Goal: Information Seeking & Learning: Learn about a topic

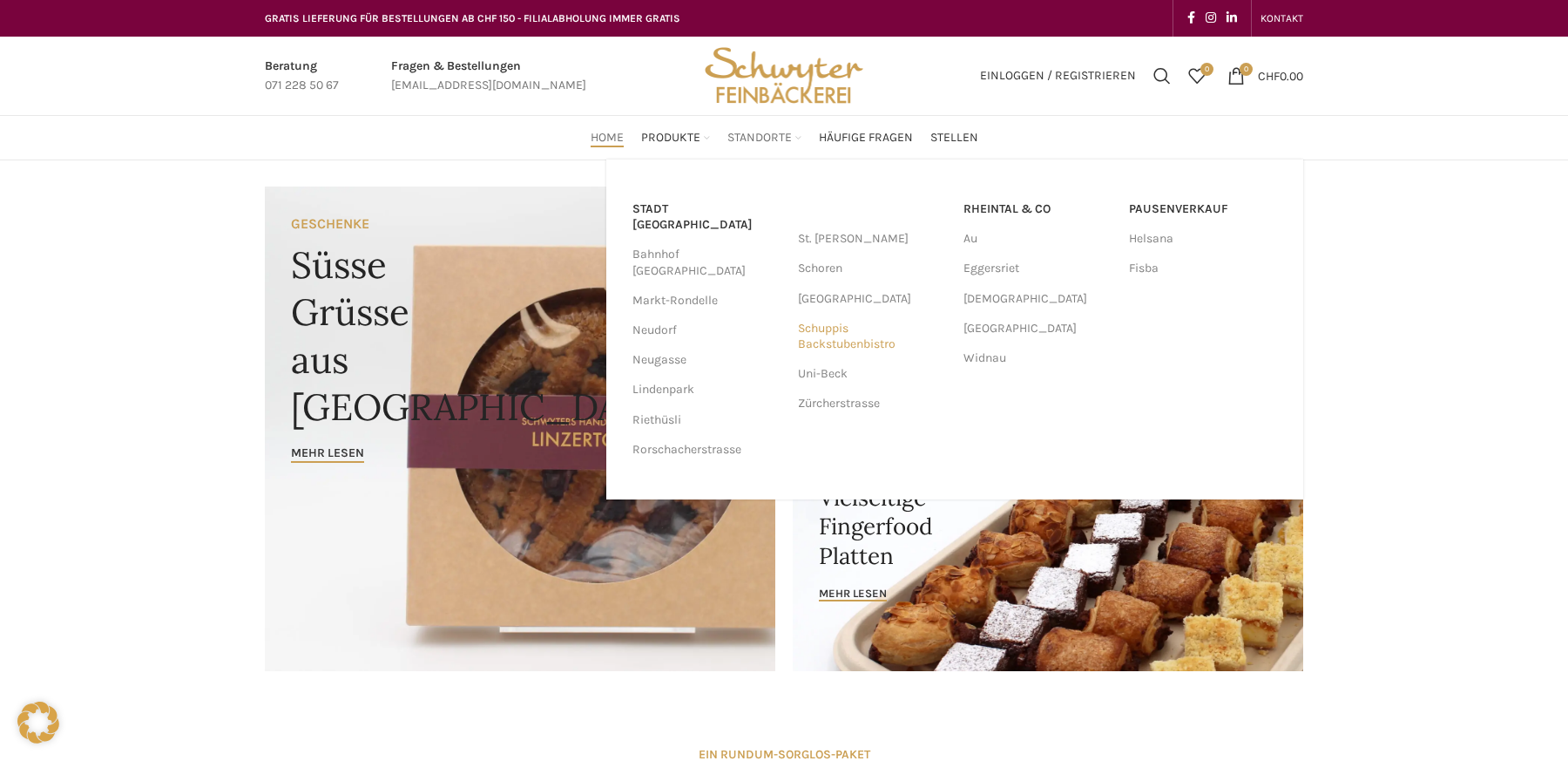
click at [846, 333] on link "Schuppis Backstubenbistro" at bounding box center [872, 336] width 148 height 45
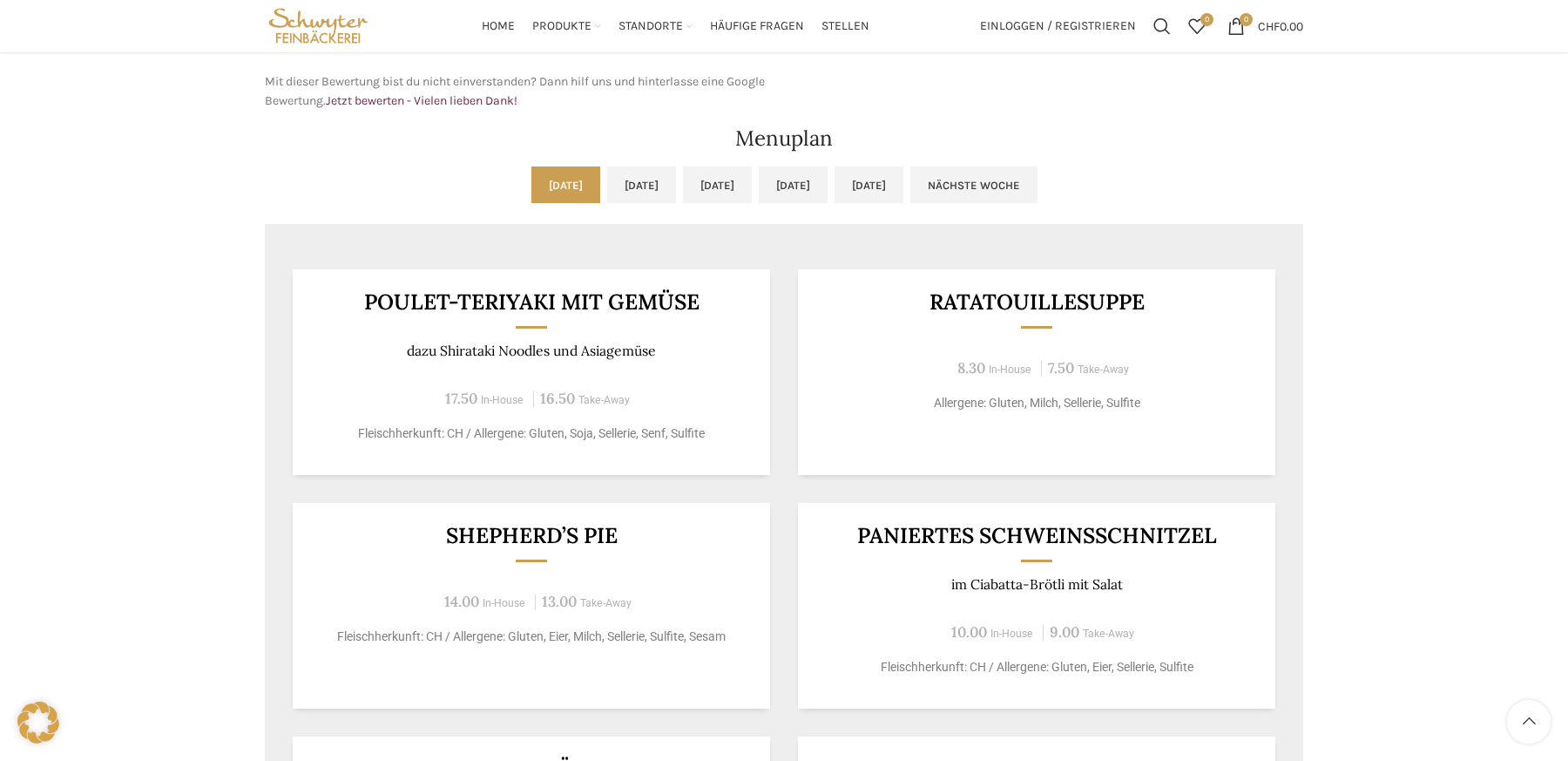
scroll to position [773, 0]
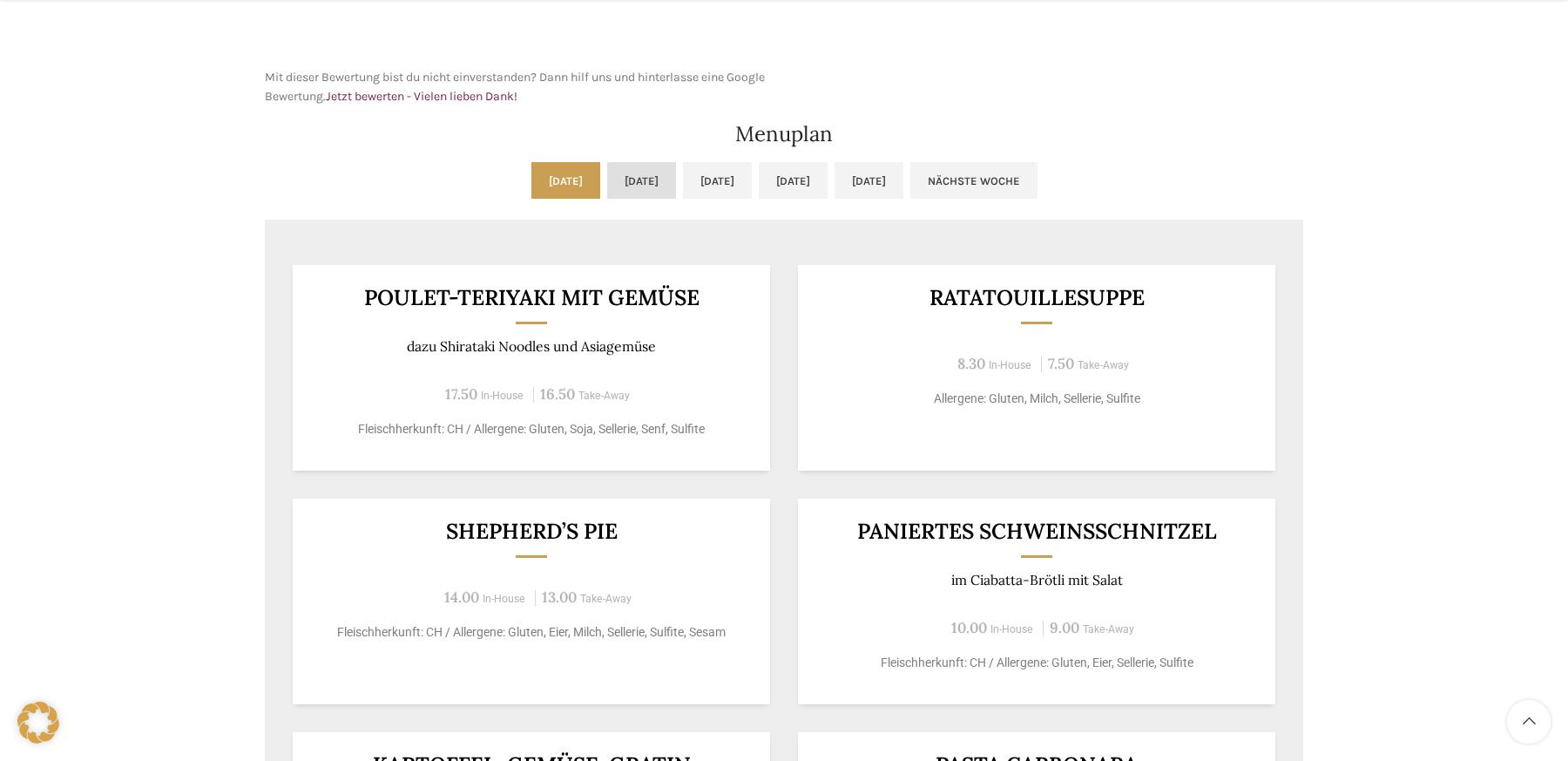
click at [607, 174] on link "[DATE]" at bounding box center [641, 180] width 69 height 37
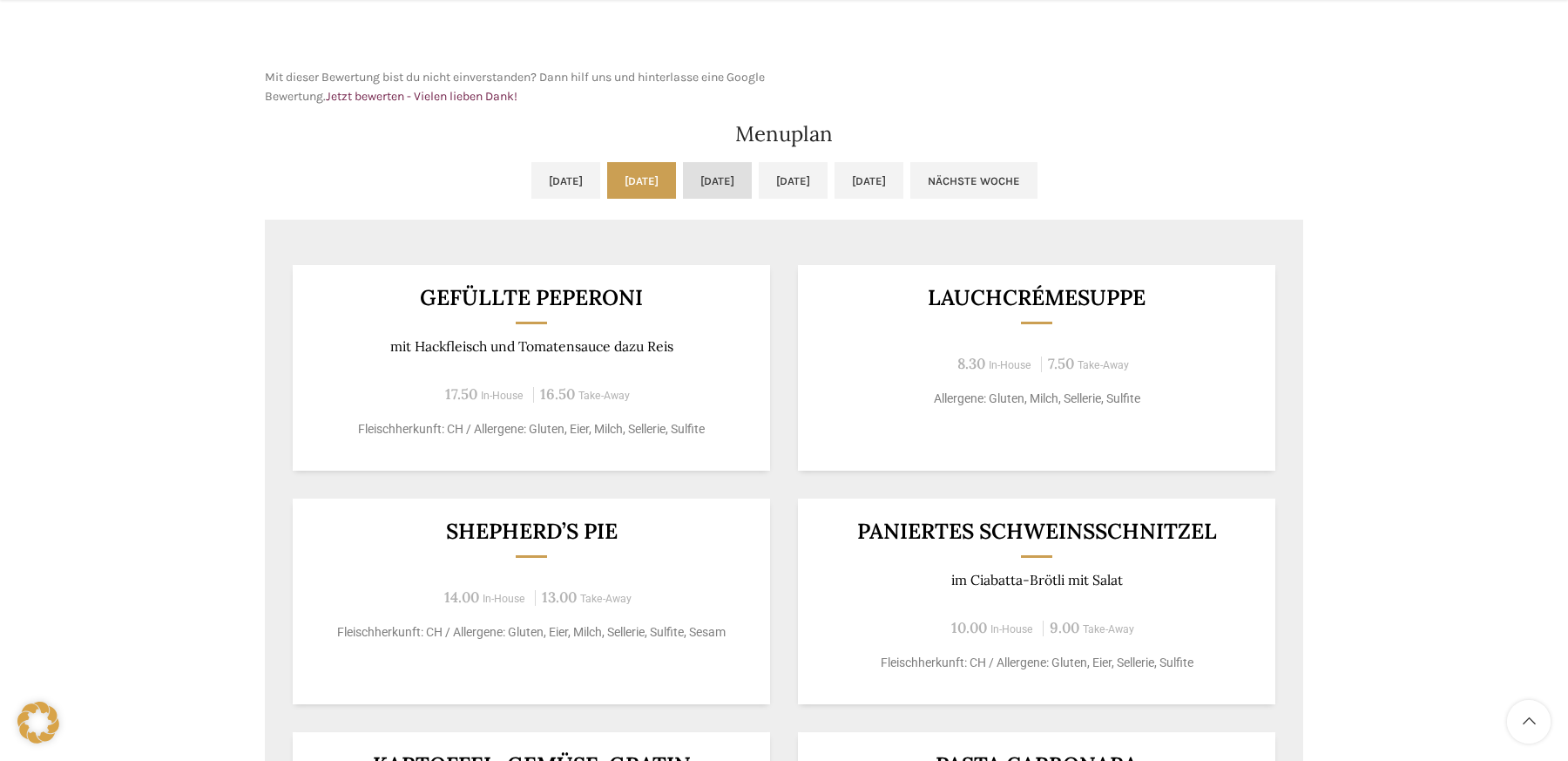
click at [727, 196] on link "[DATE]" at bounding box center [717, 180] width 69 height 37
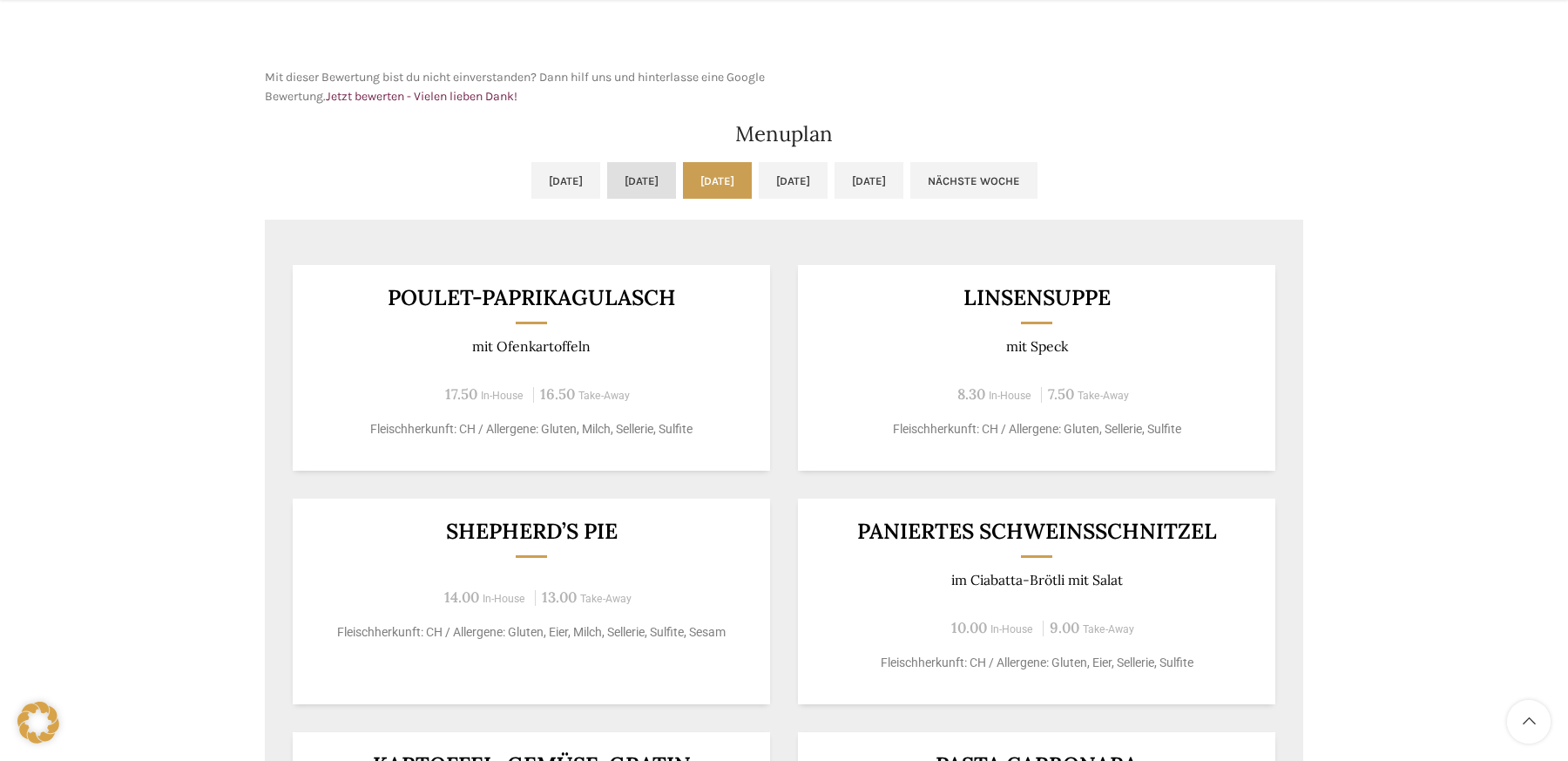
click at [607, 166] on link "[DATE]" at bounding box center [641, 180] width 69 height 37
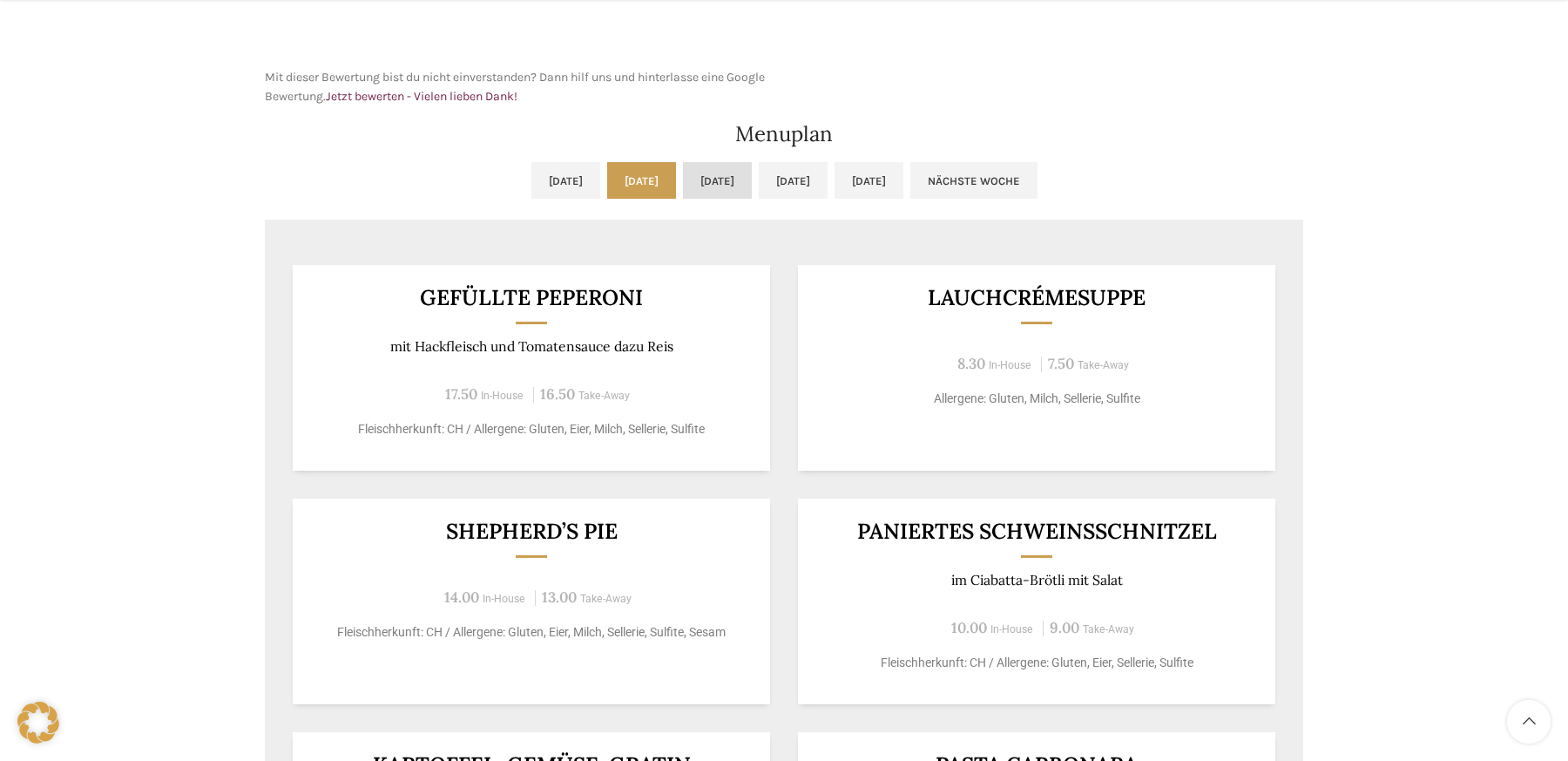
click at [733, 196] on link "[DATE]" at bounding box center [717, 180] width 69 height 37
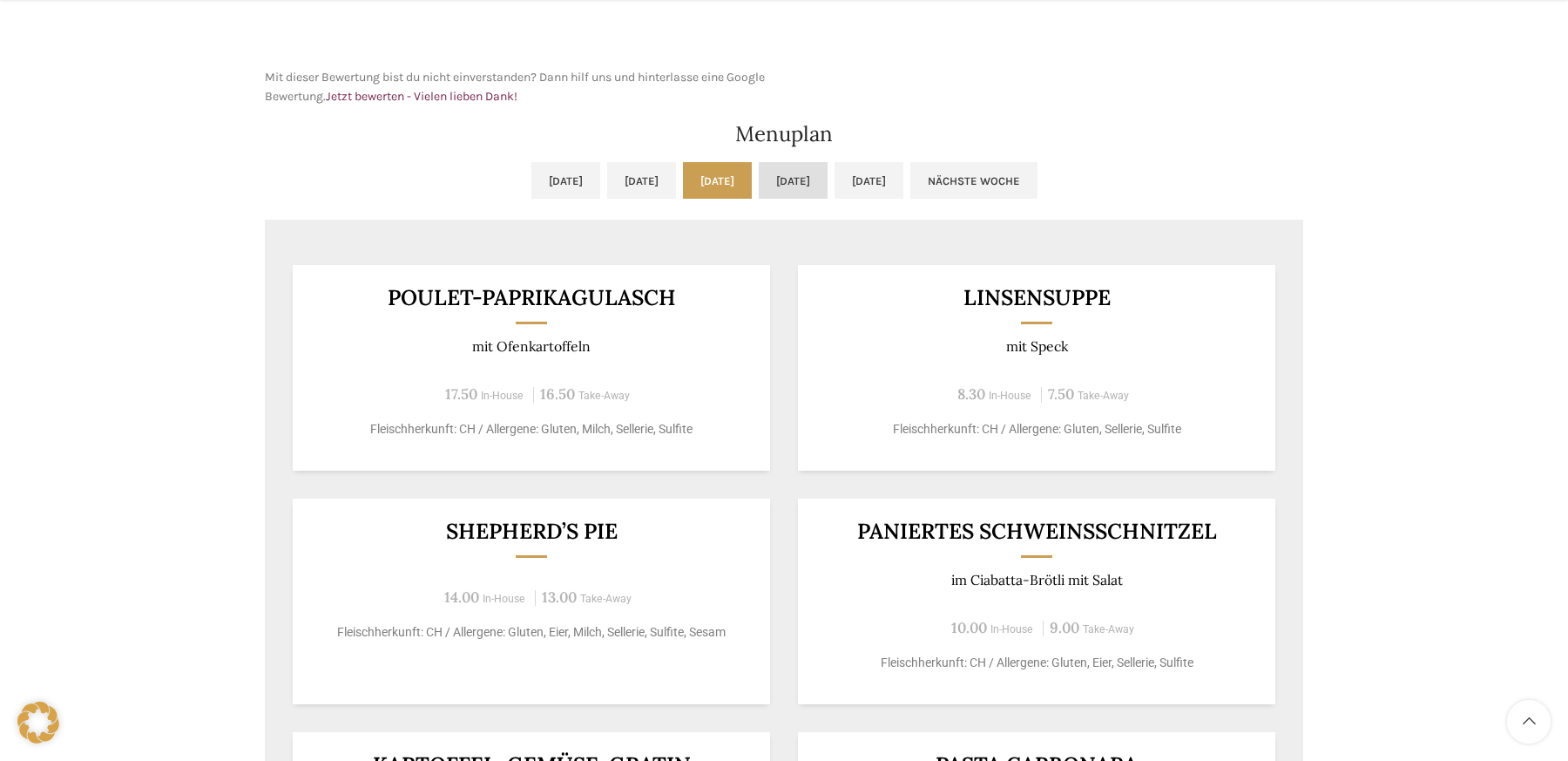
click at [826, 176] on link "[DATE]" at bounding box center [792, 180] width 69 height 37
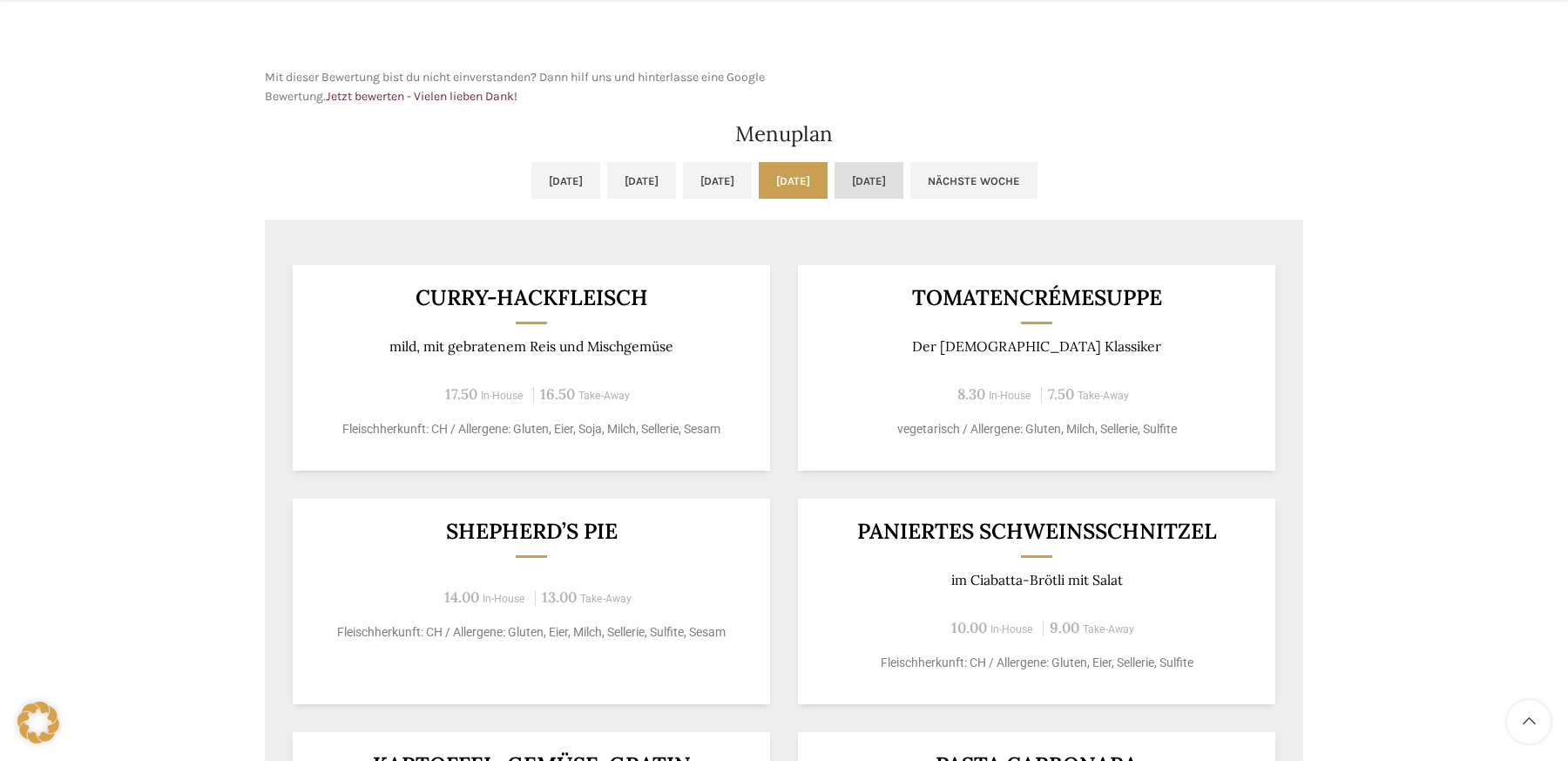
click at [903, 179] on link "[DATE]" at bounding box center [868, 180] width 69 height 37
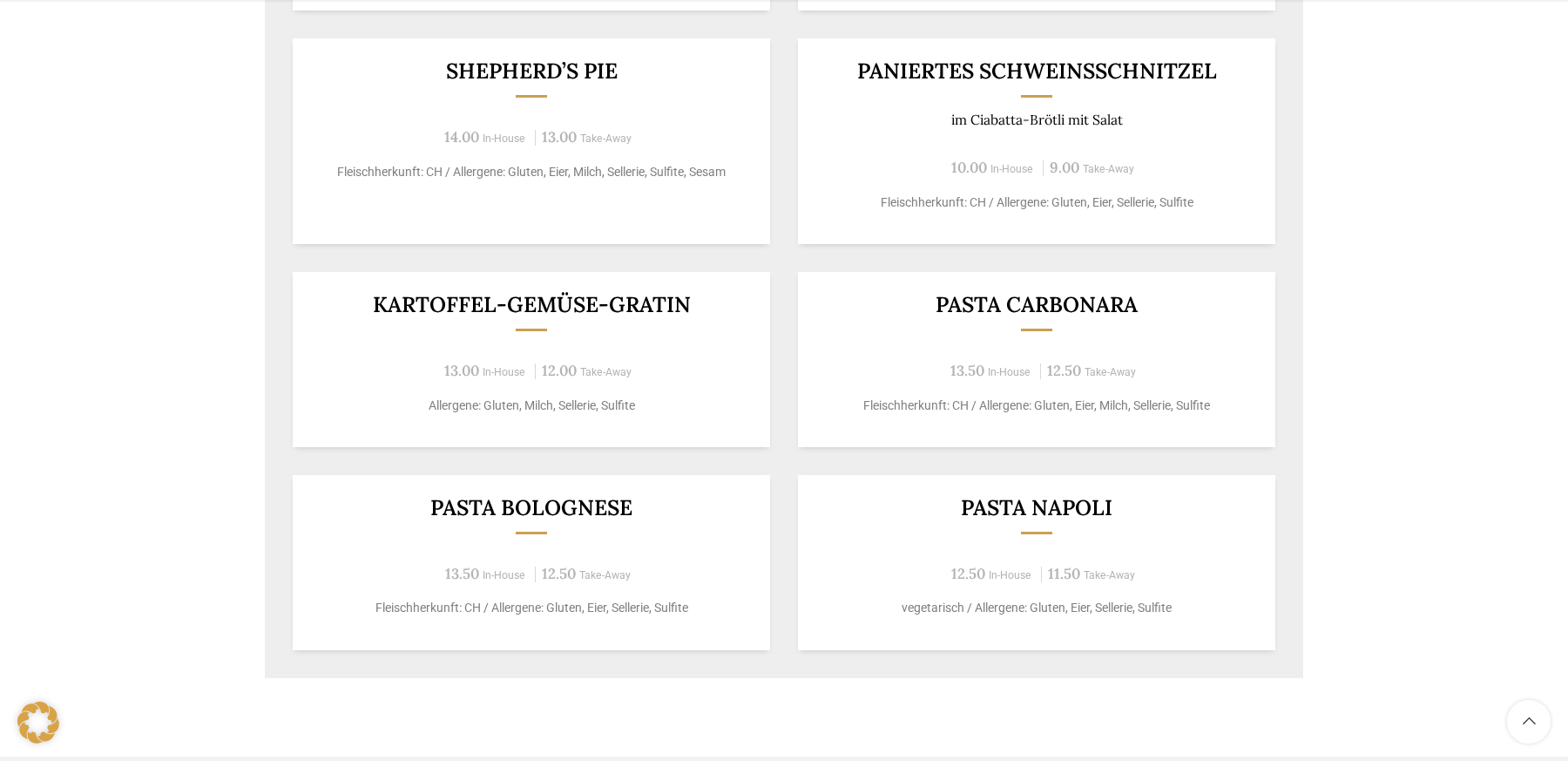
scroll to position [1236, 0]
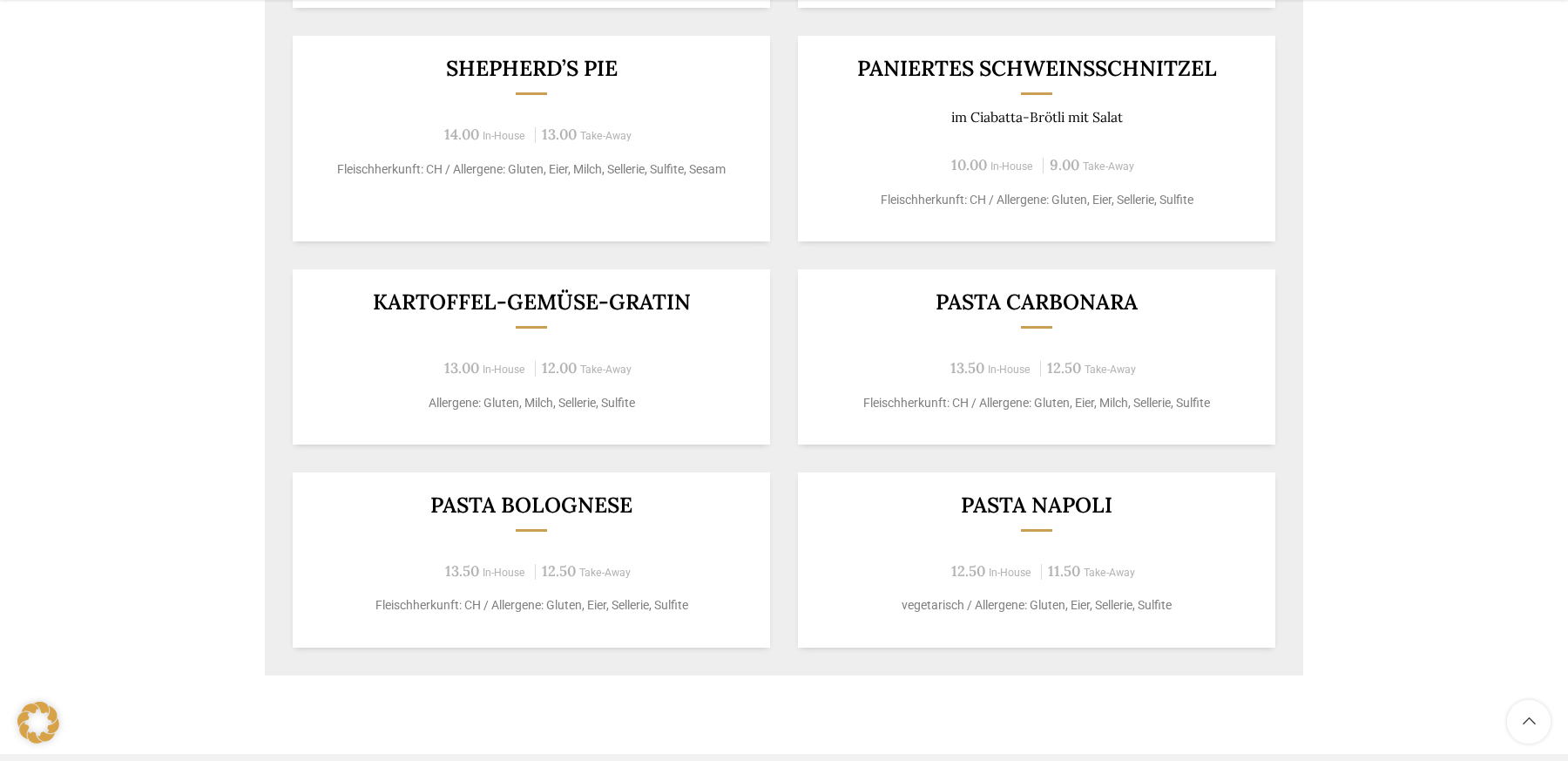
click at [1196, 400] on p "Fleischherkunft: CH / Allergene: Gluten, Eier, Milch, Sellerie, Sulfite" at bounding box center [1037, 403] width 435 height 18
click at [869, 347] on div "Pasta Carbonara 13.50 In-House 12.50 Take-Away Fleischherkunft: CH / Allergene:…" at bounding box center [1037, 357] width 477 height 175
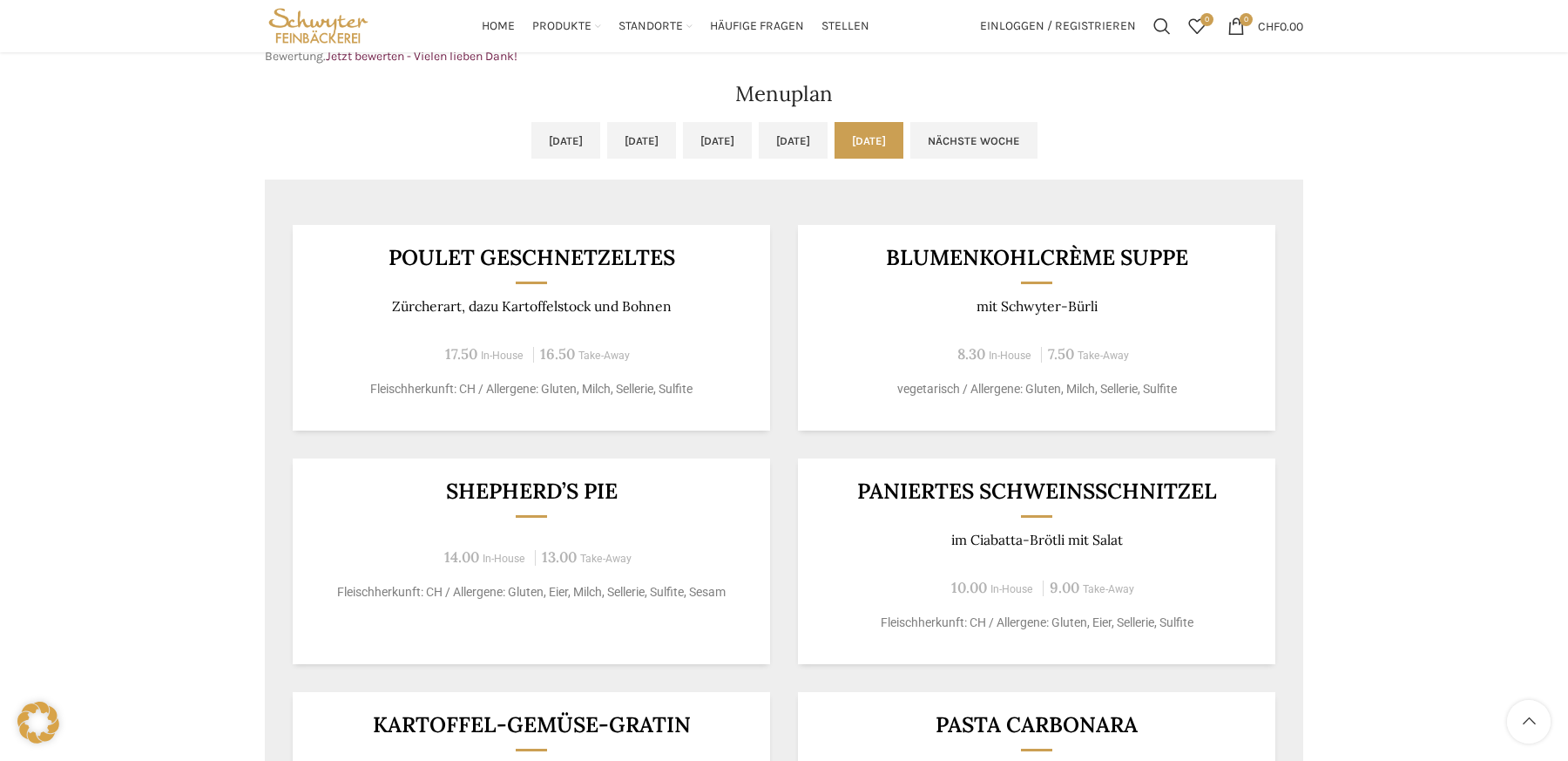
scroll to position [796, 0]
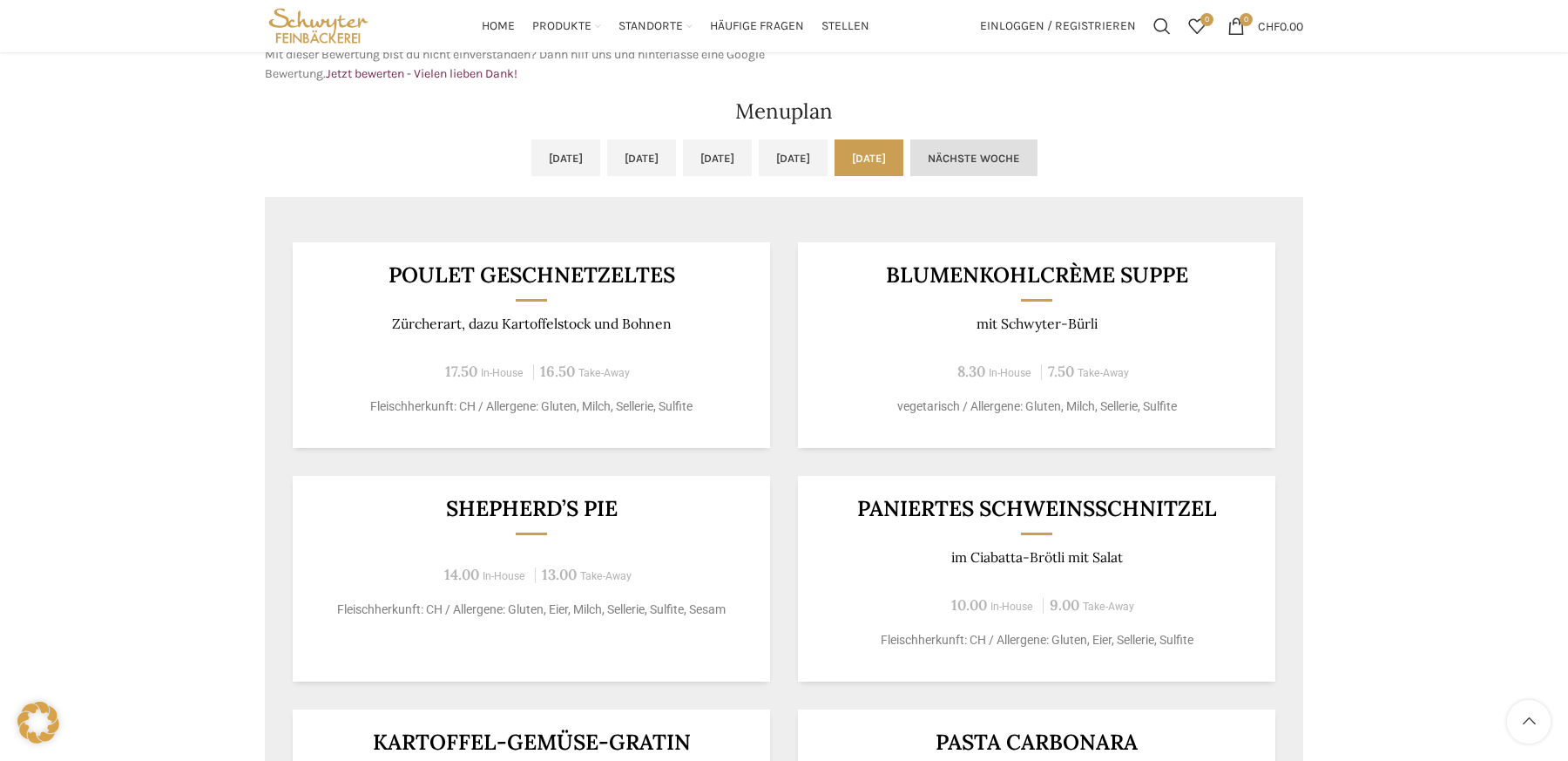
click at [1038, 154] on link "Nächste Woche" at bounding box center [973, 158] width 127 height 37
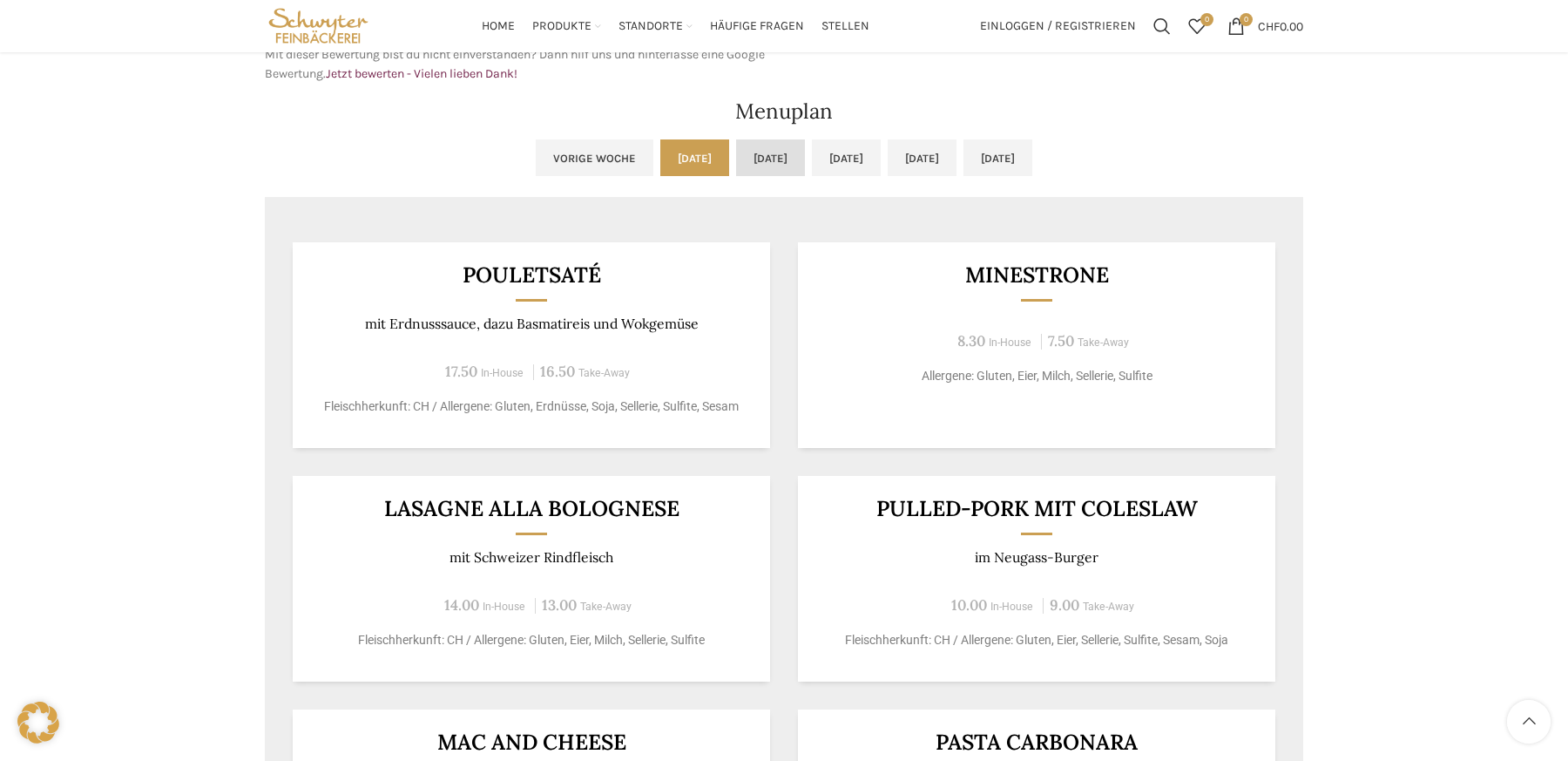
click at [737, 173] on link "[DATE]" at bounding box center [771, 158] width 69 height 37
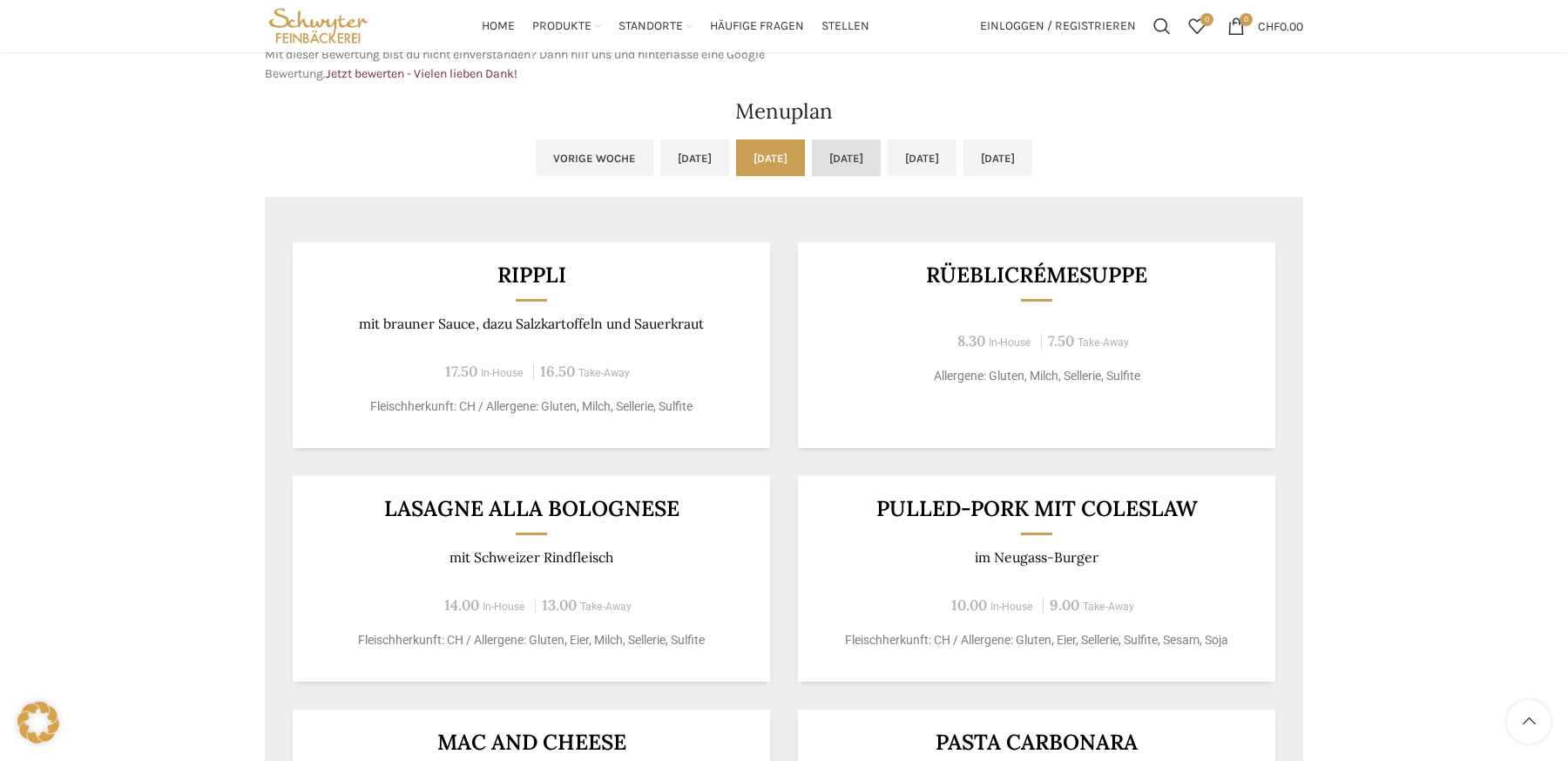
click at [881, 144] on link "[DATE]" at bounding box center [846, 158] width 69 height 37
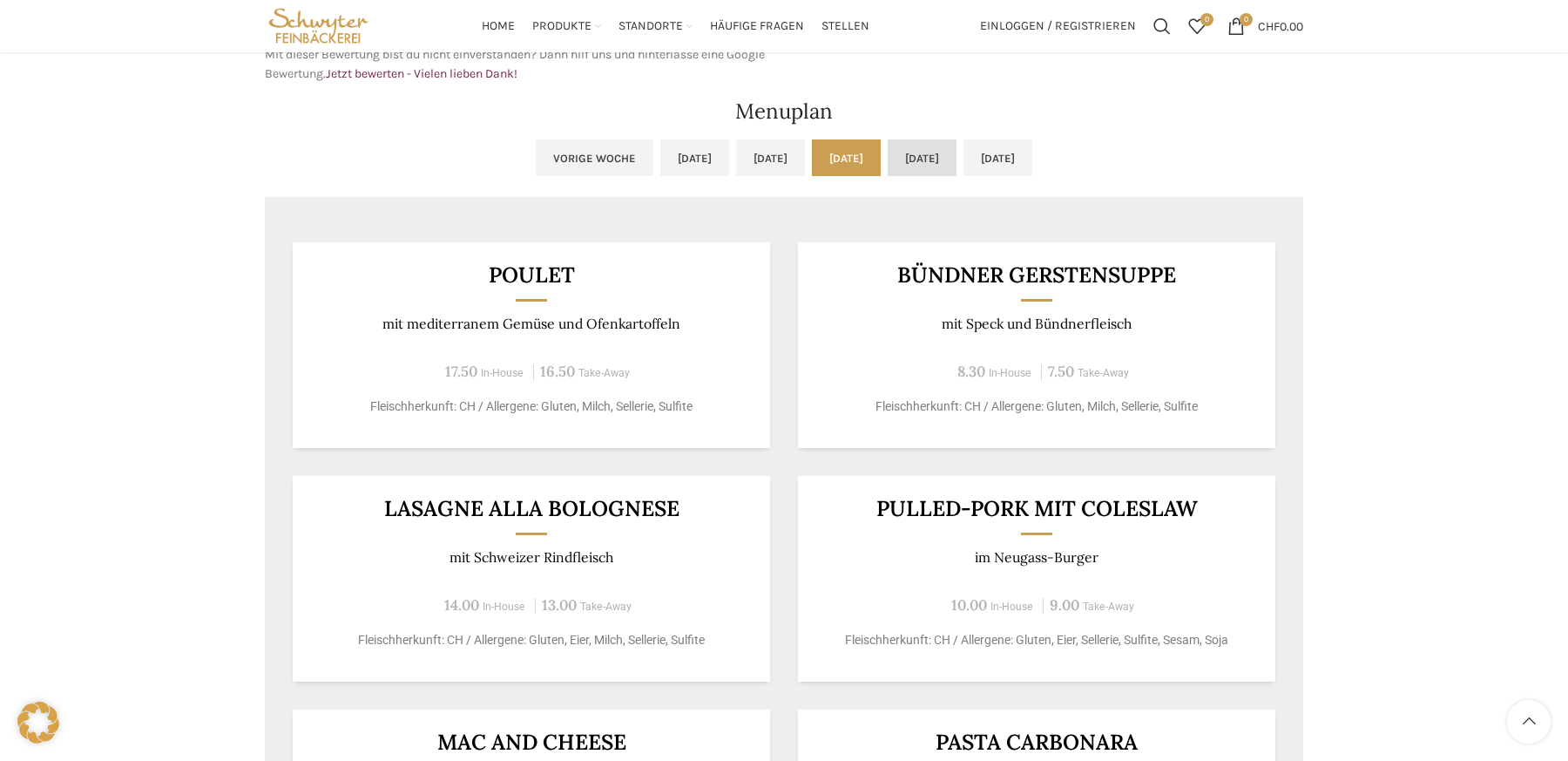
click at [956, 172] on link "[DATE]" at bounding box center [922, 158] width 69 height 37
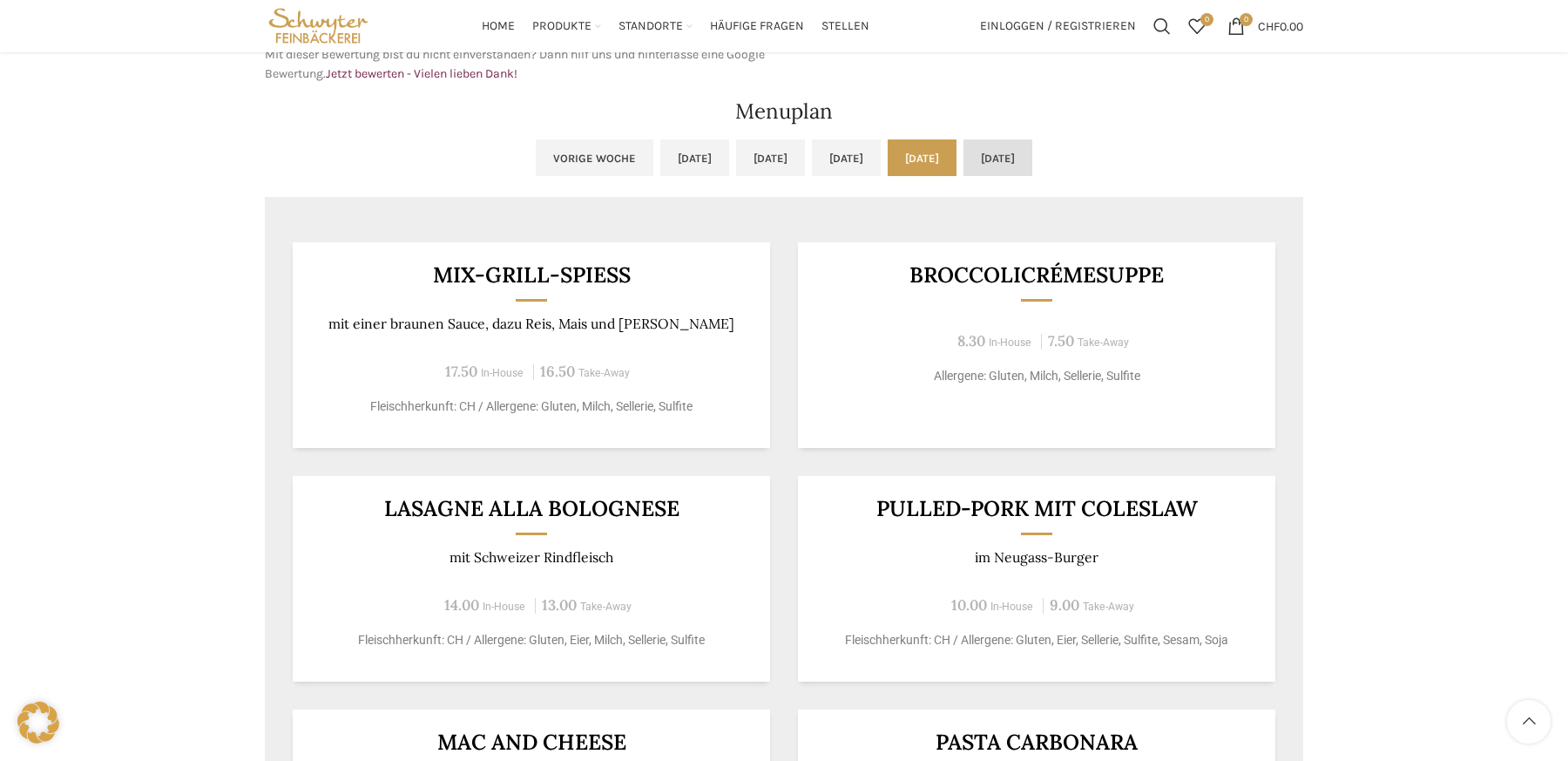
click at [1032, 159] on link "[DATE]" at bounding box center [997, 158] width 69 height 37
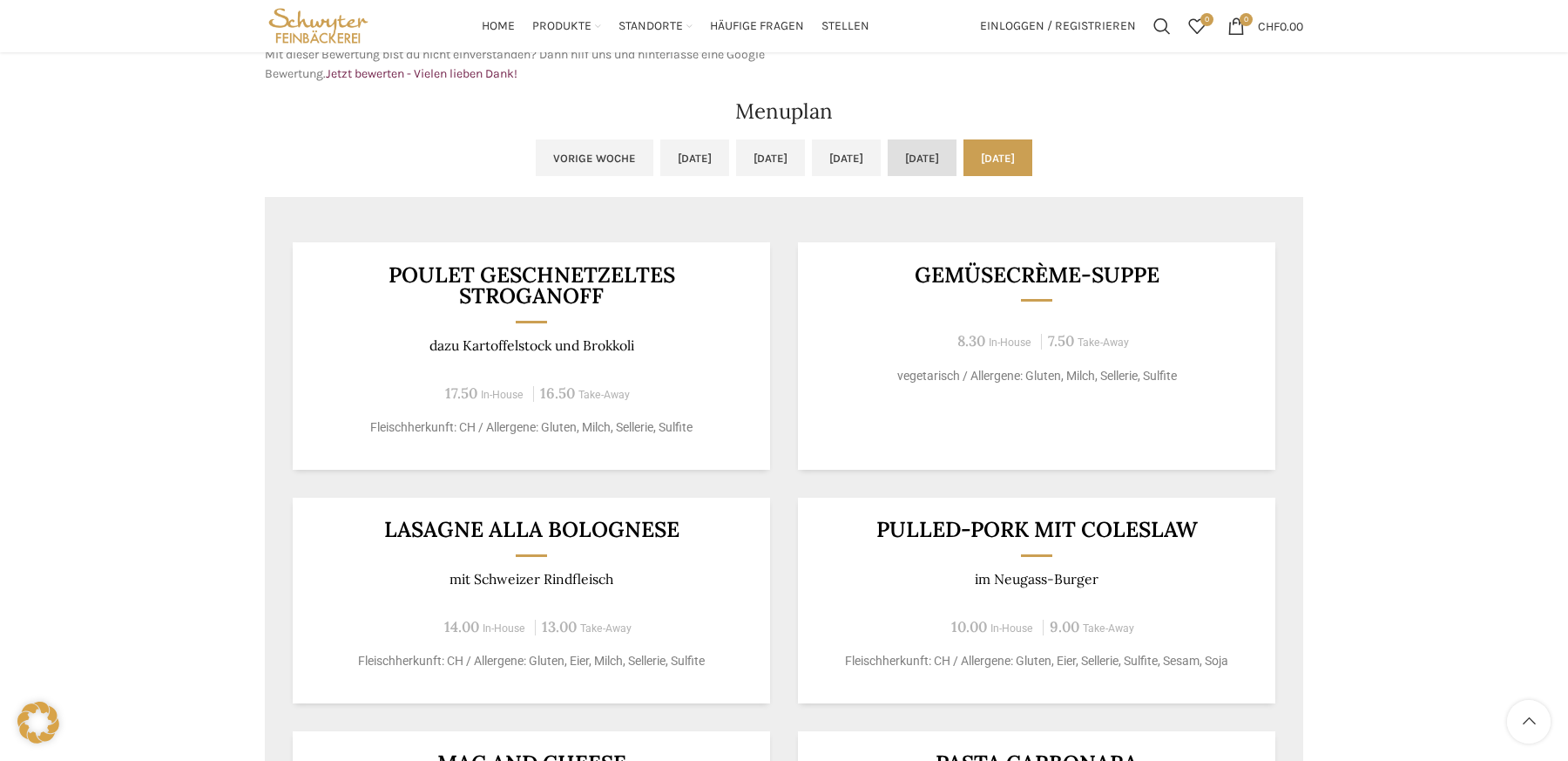
click at [922, 150] on link "[DATE]" at bounding box center [922, 158] width 69 height 37
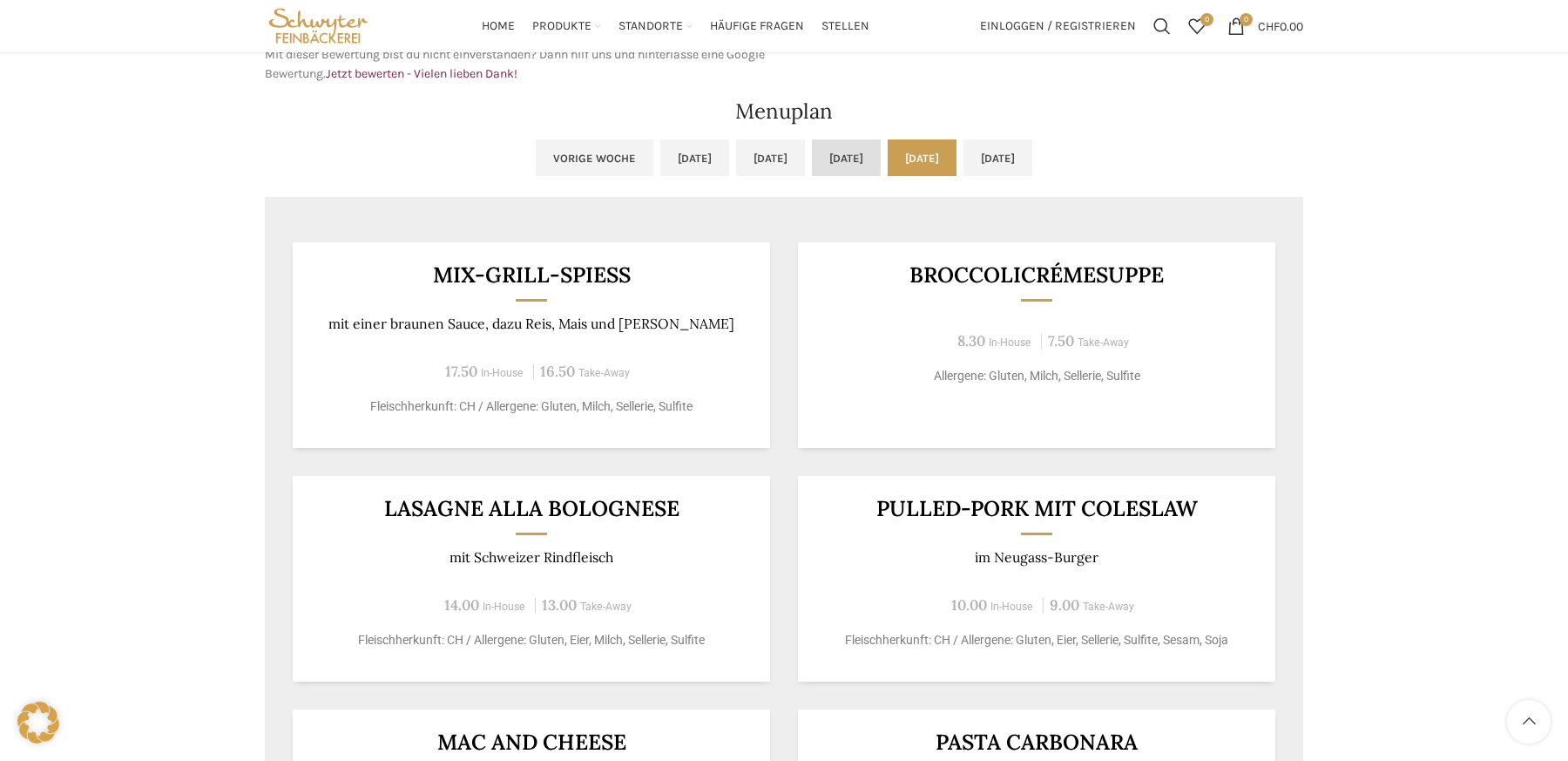
click at [860, 152] on link "[DATE]" at bounding box center [846, 158] width 69 height 37
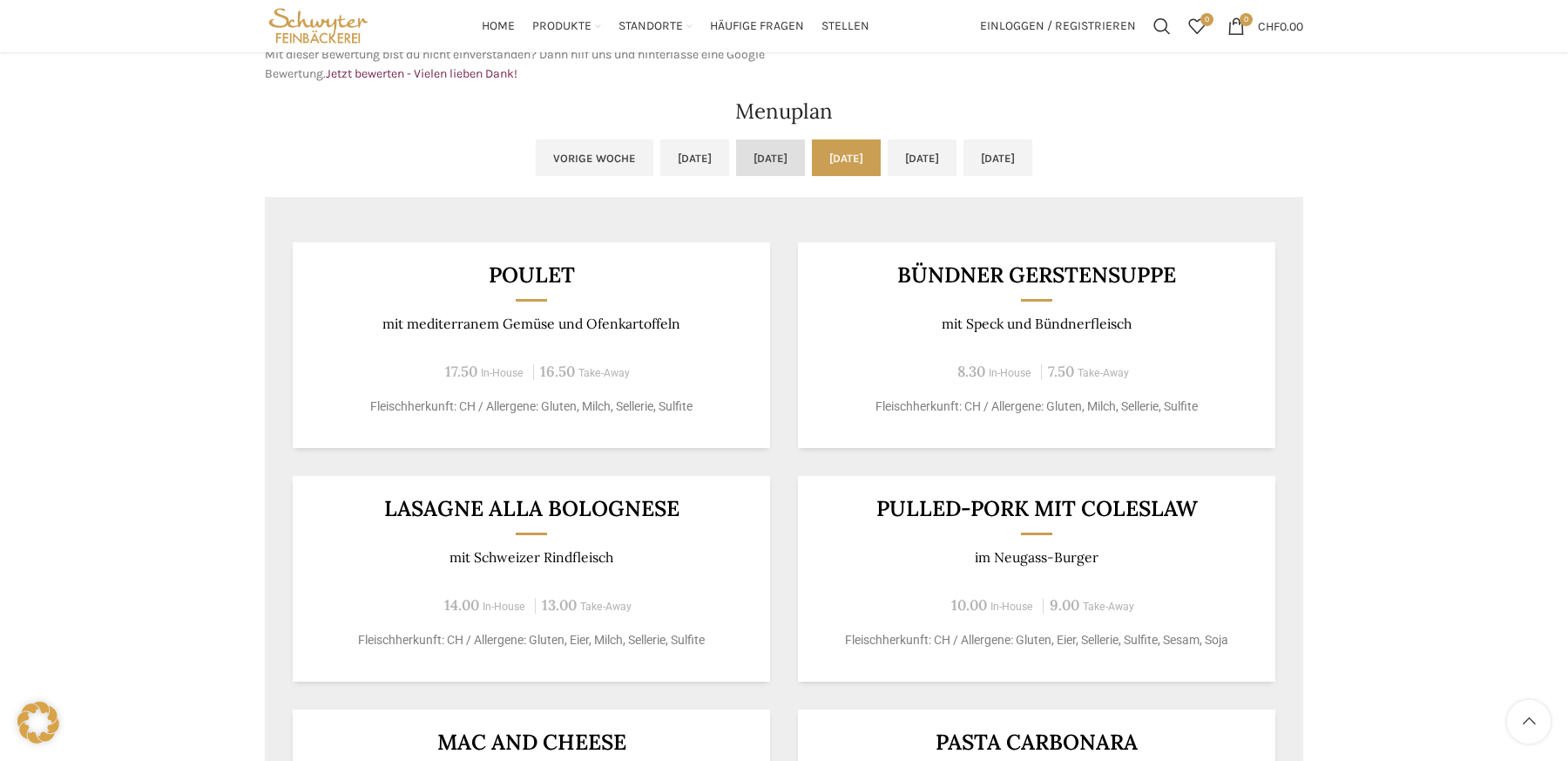
click at [769, 157] on link "[DATE]" at bounding box center [771, 158] width 69 height 37
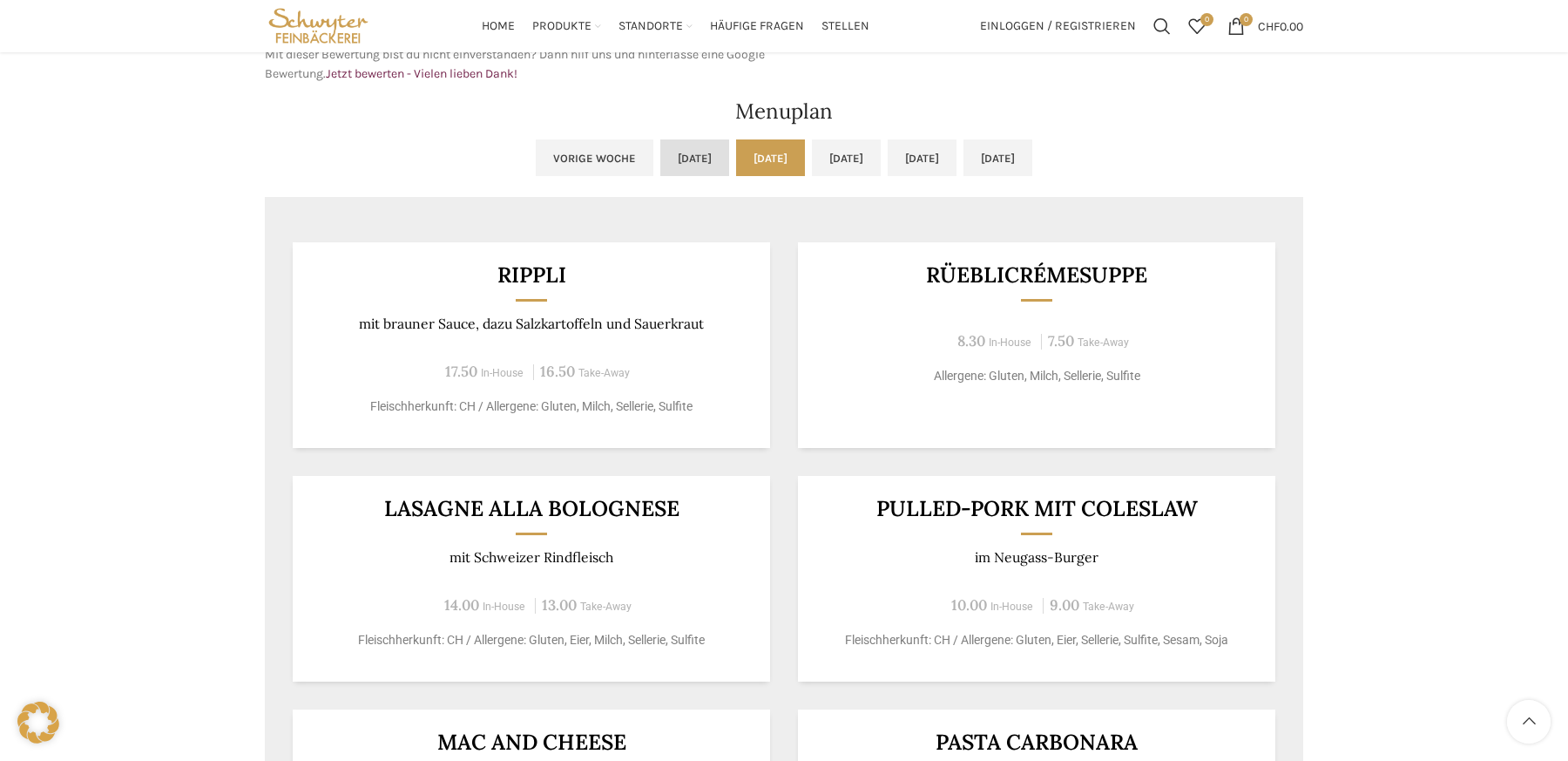
click at [661, 159] on link "[DATE]" at bounding box center [695, 158] width 69 height 37
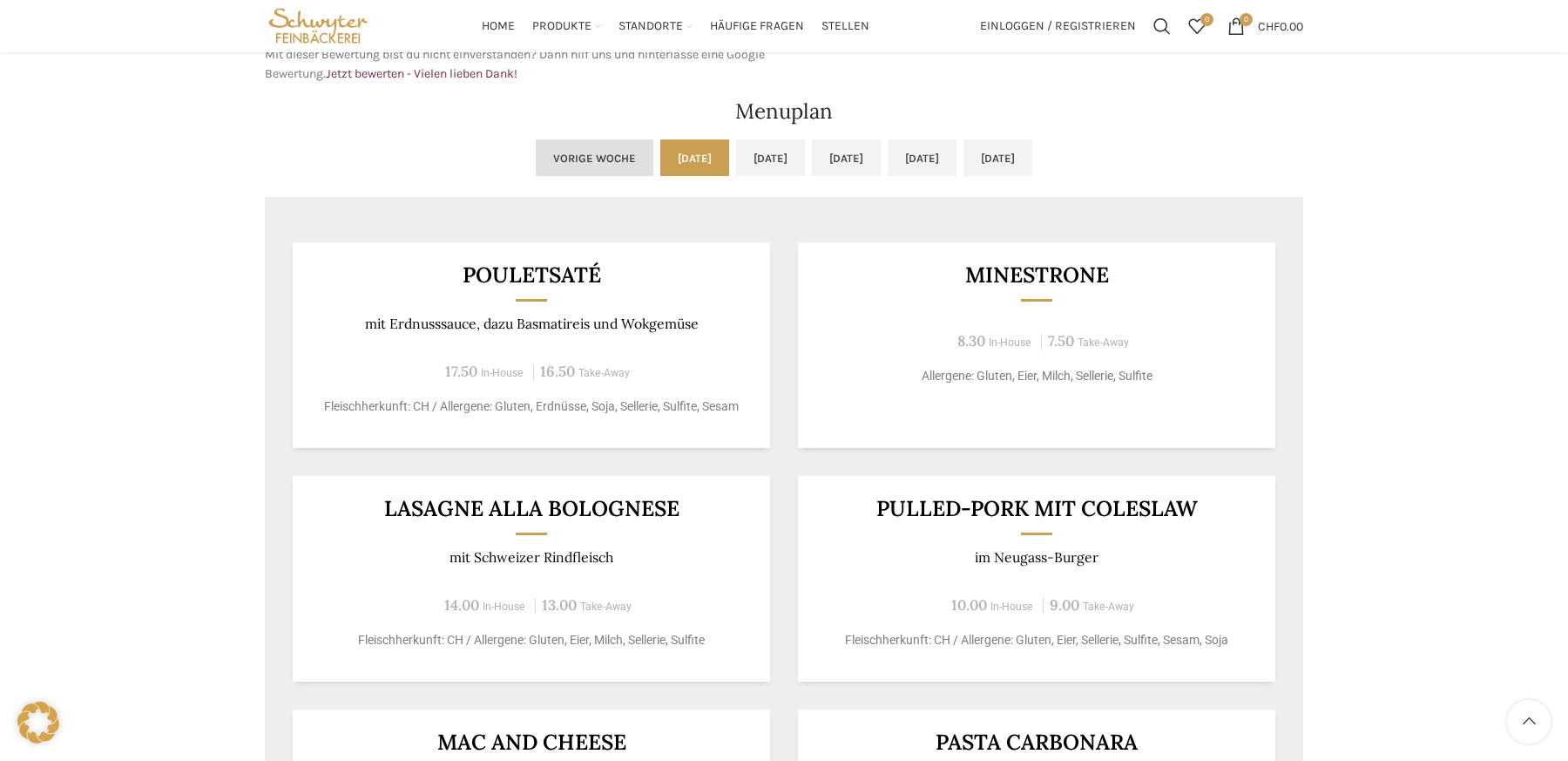
click at [536, 147] on link "Vorige Woche" at bounding box center [595, 158] width 118 height 37
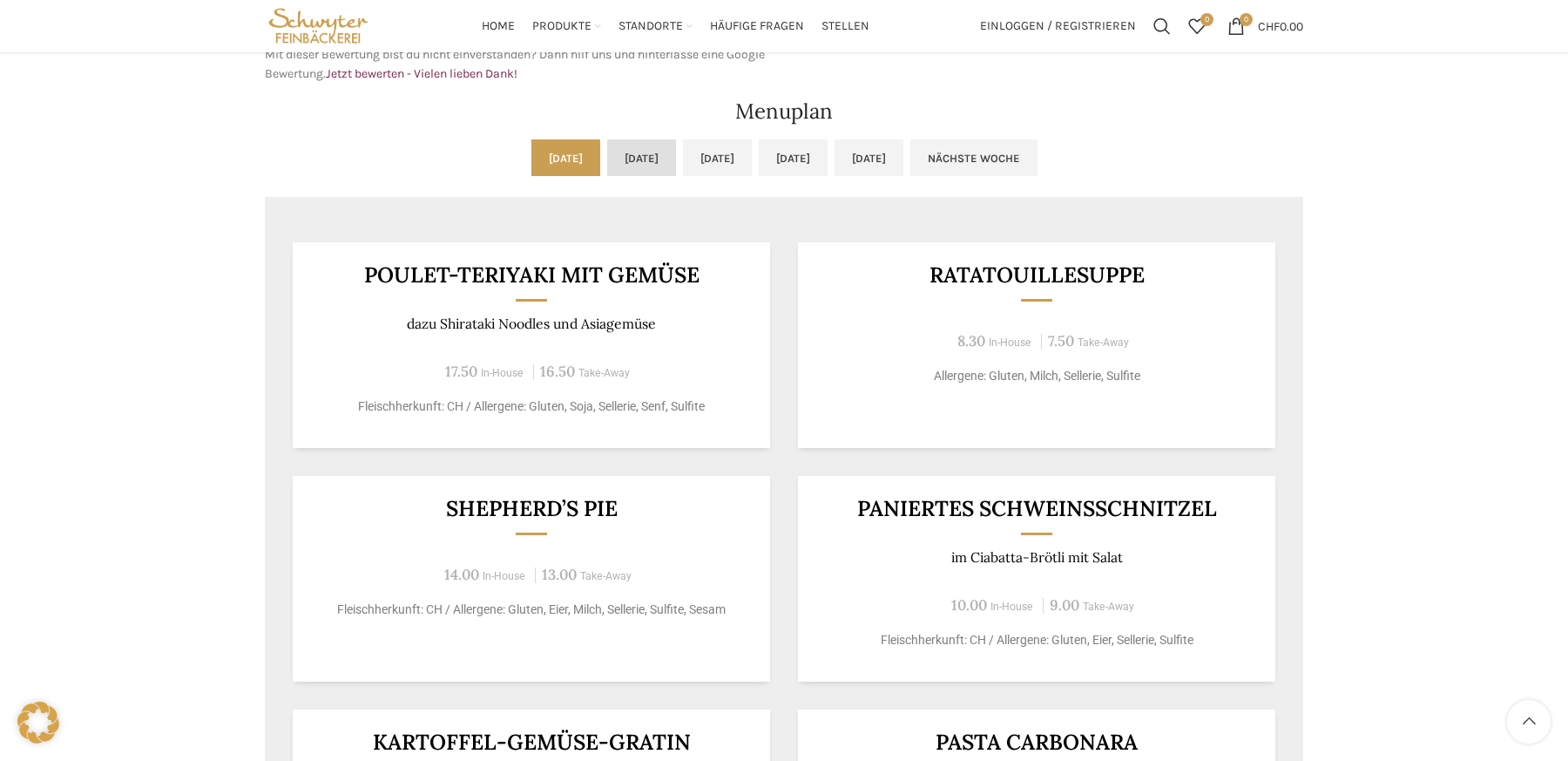
click at [636, 150] on link "[DATE]" at bounding box center [641, 158] width 69 height 37
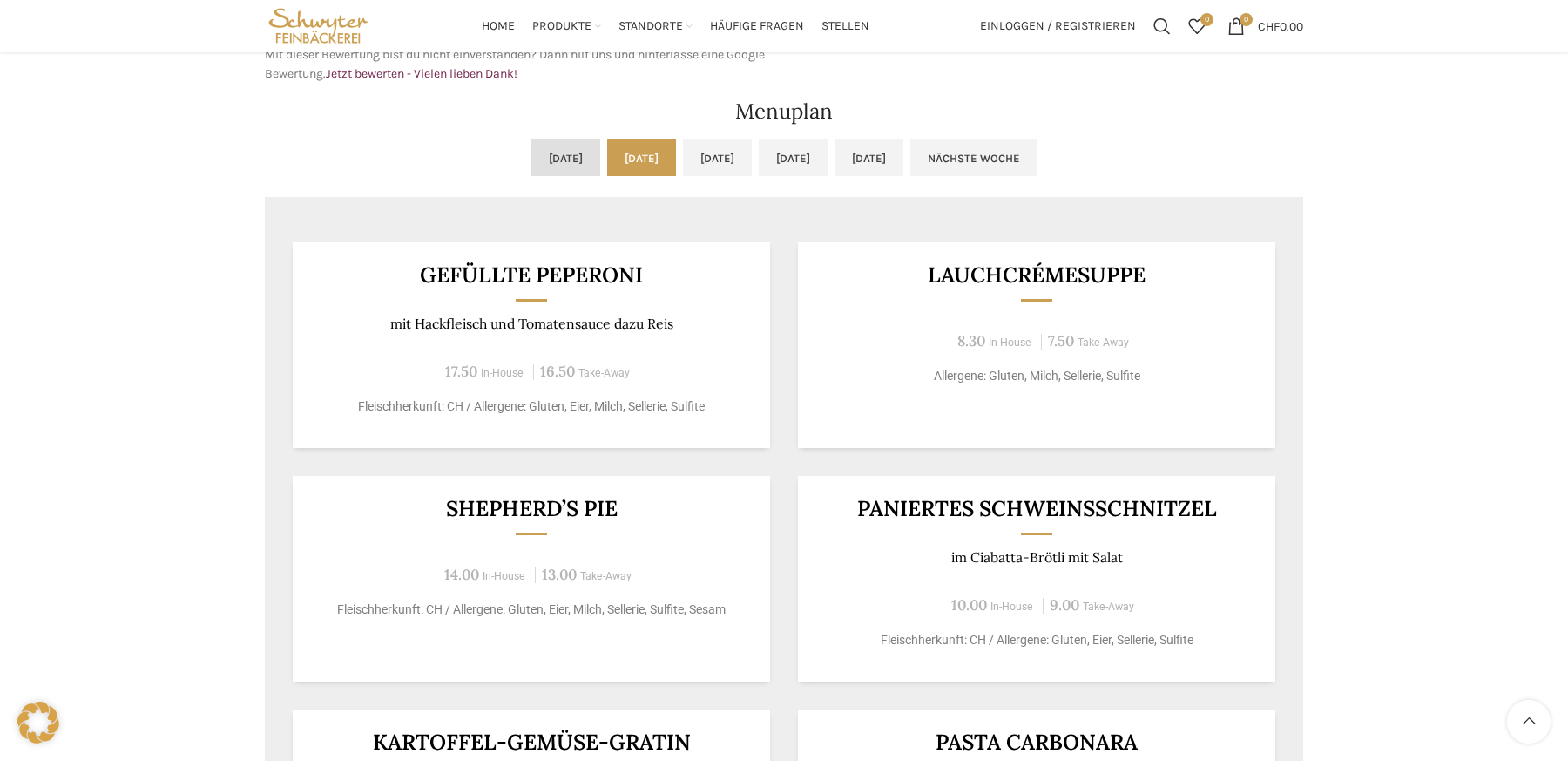
click at [531, 168] on link "[DATE]" at bounding box center [565, 158] width 69 height 37
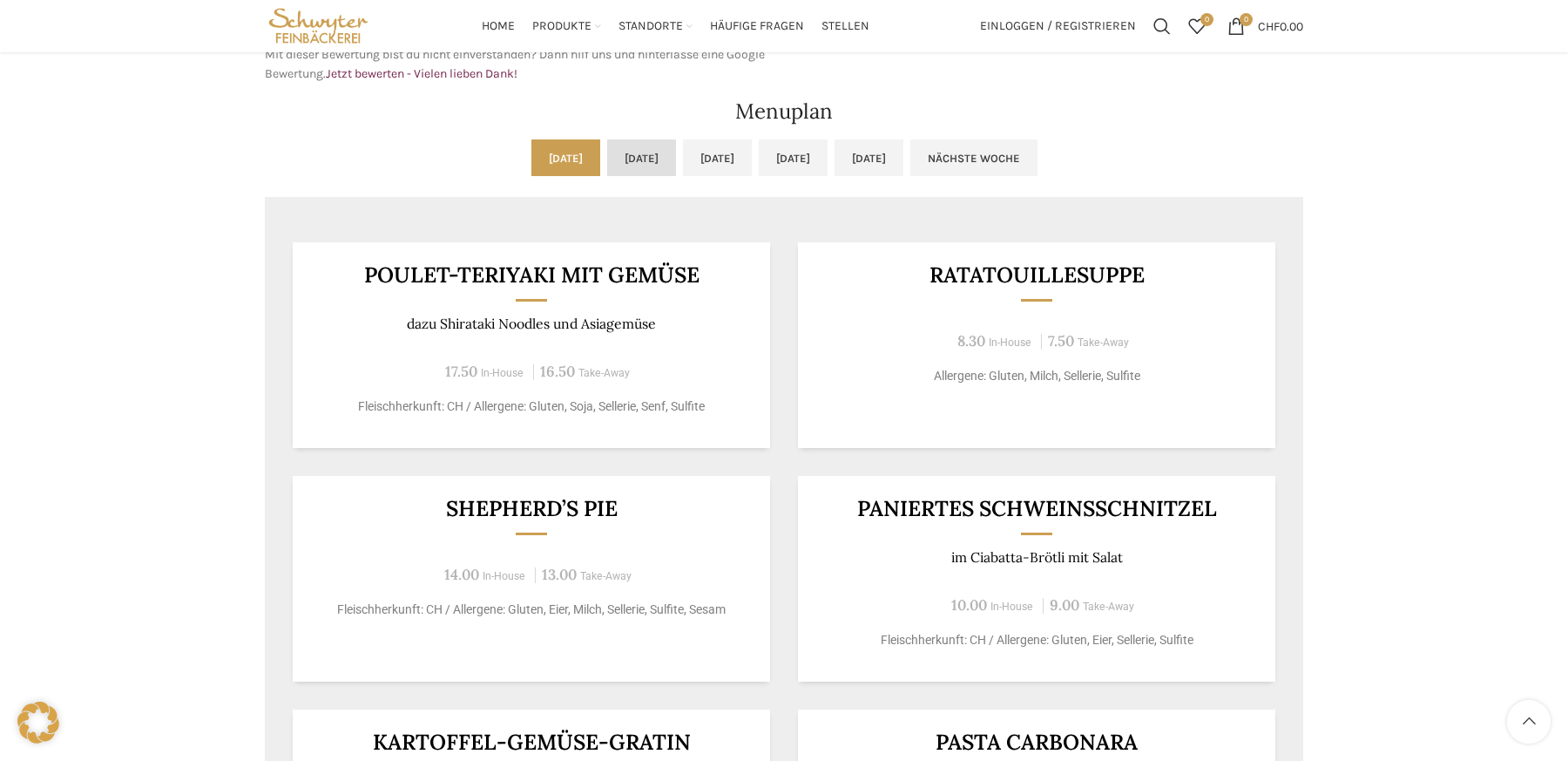
click at [607, 166] on link "[DATE]" at bounding box center [641, 158] width 69 height 37
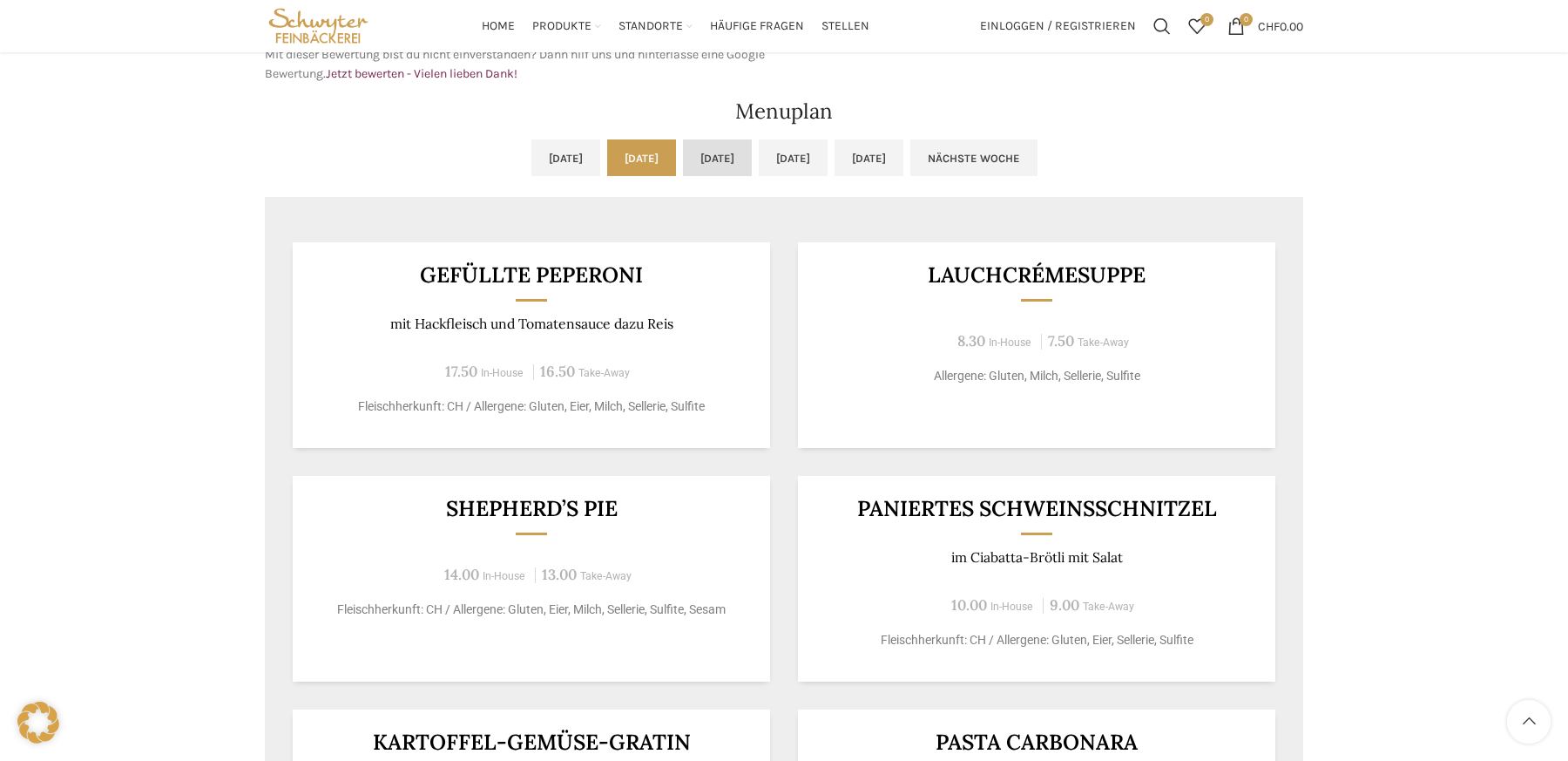
click at [735, 163] on link "[DATE]" at bounding box center [717, 158] width 69 height 37
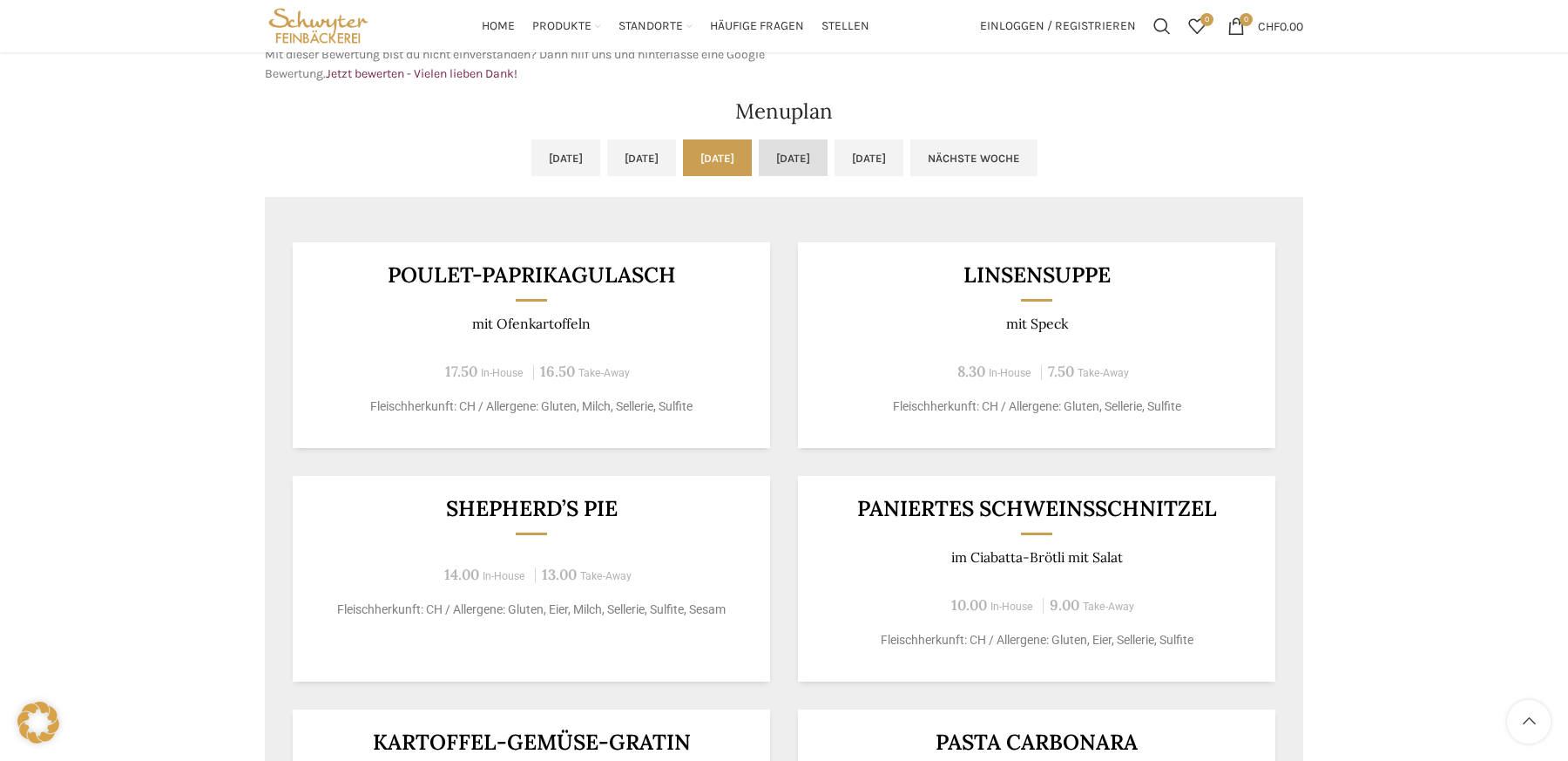
click at [808, 151] on link "[DATE]" at bounding box center [792, 158] width 69 height 37
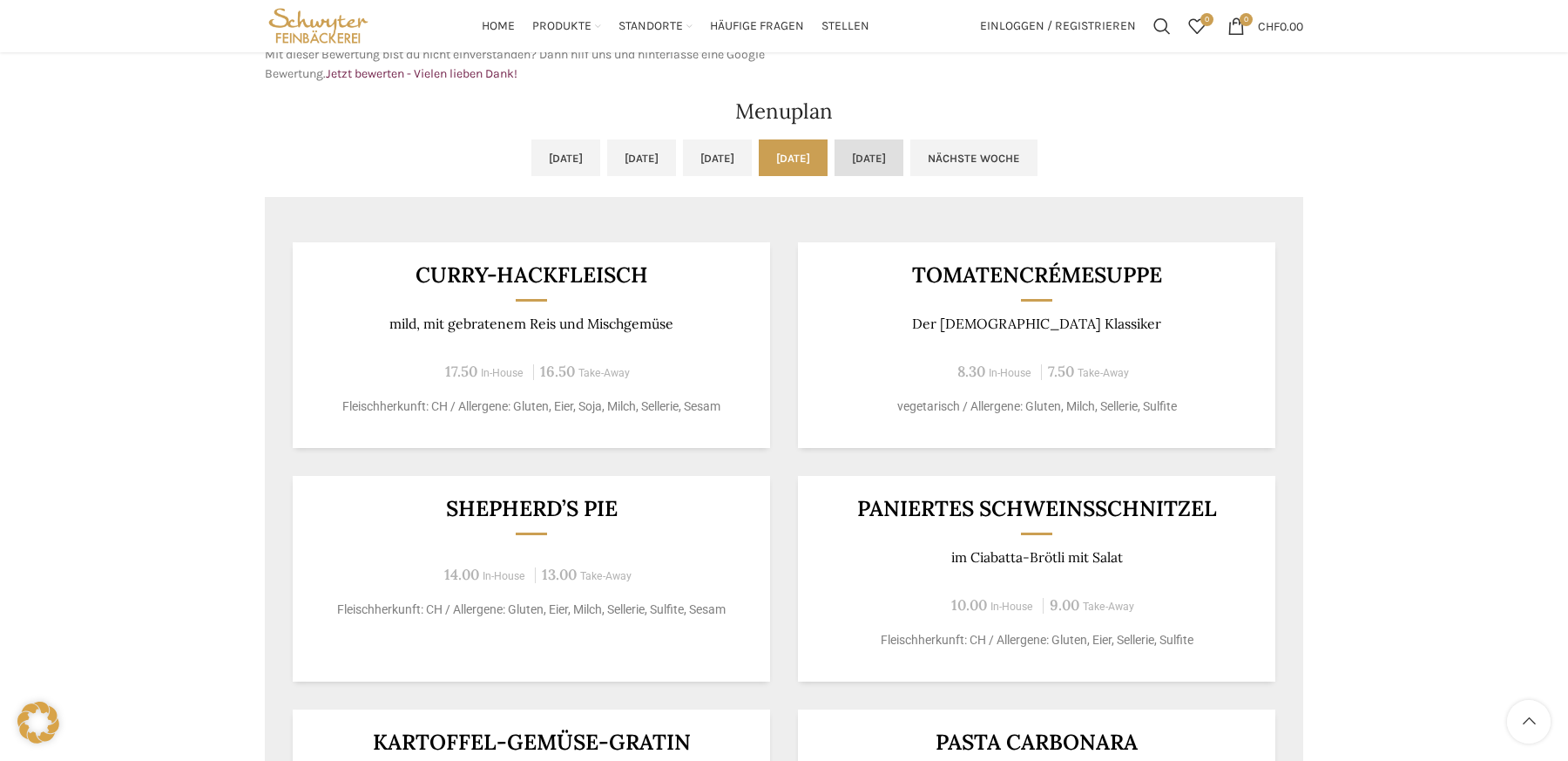
click at [903, 168] on link "[DATE]" at bounding box center [868, 158] width 69 height 37
